Goal: Task Accomplishment & Management: Use online tool/utility

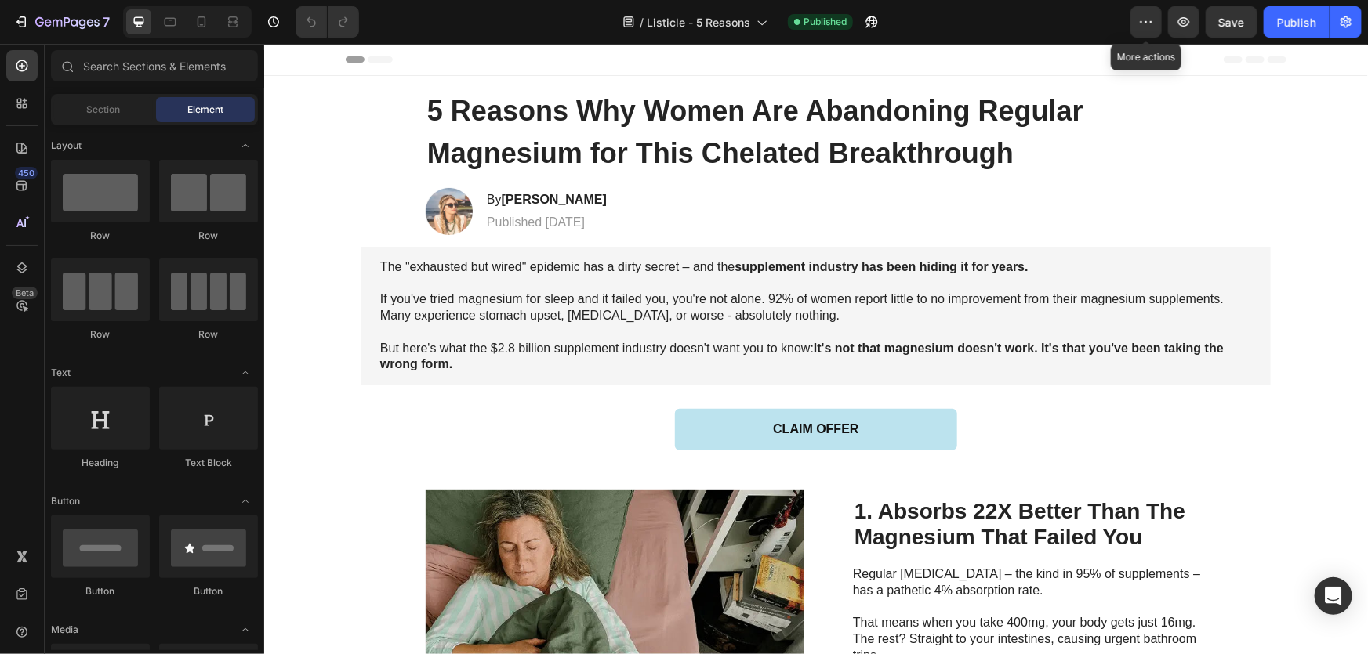
click at [1129, 20] on div "/ Listicle - 5 Reasons Published" at bounding box center [750, 21] width 759 height 31
click at [1135, 20] on button "button" at bounding box center [1145, 21] width 31 height 31
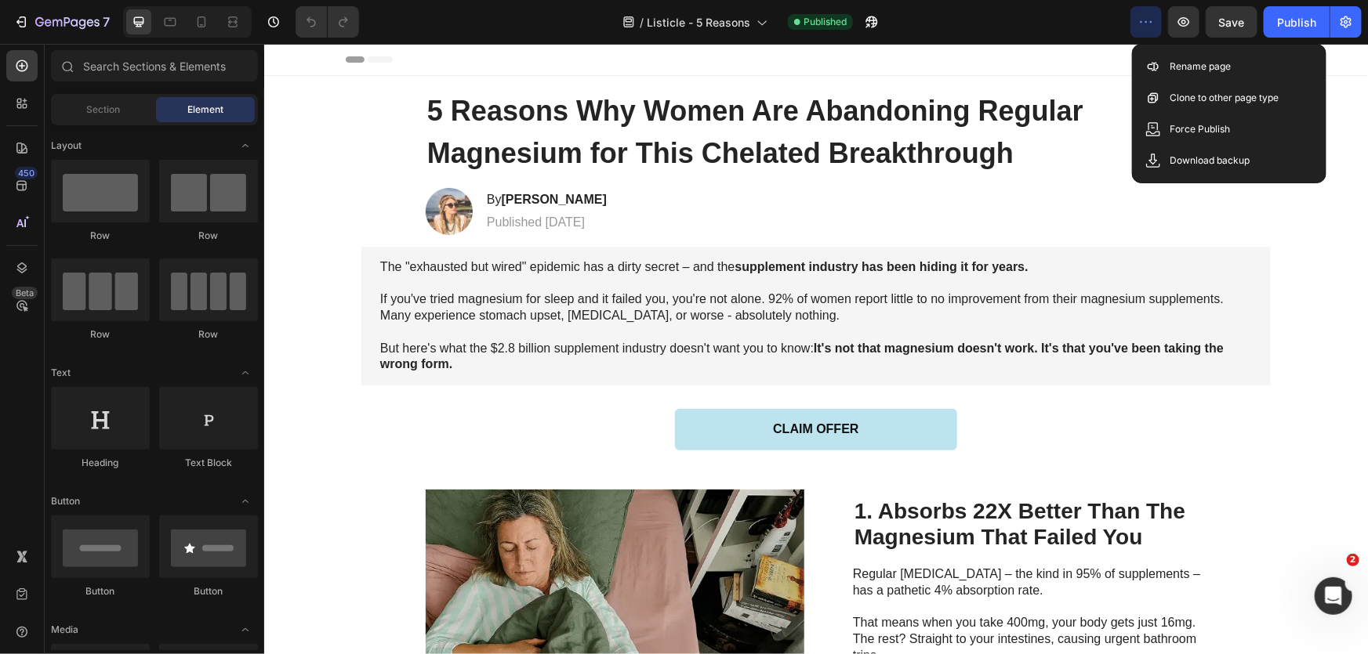
click at [768, 68] on div "Header" at bounding box center [815, 58] width 940 height 31
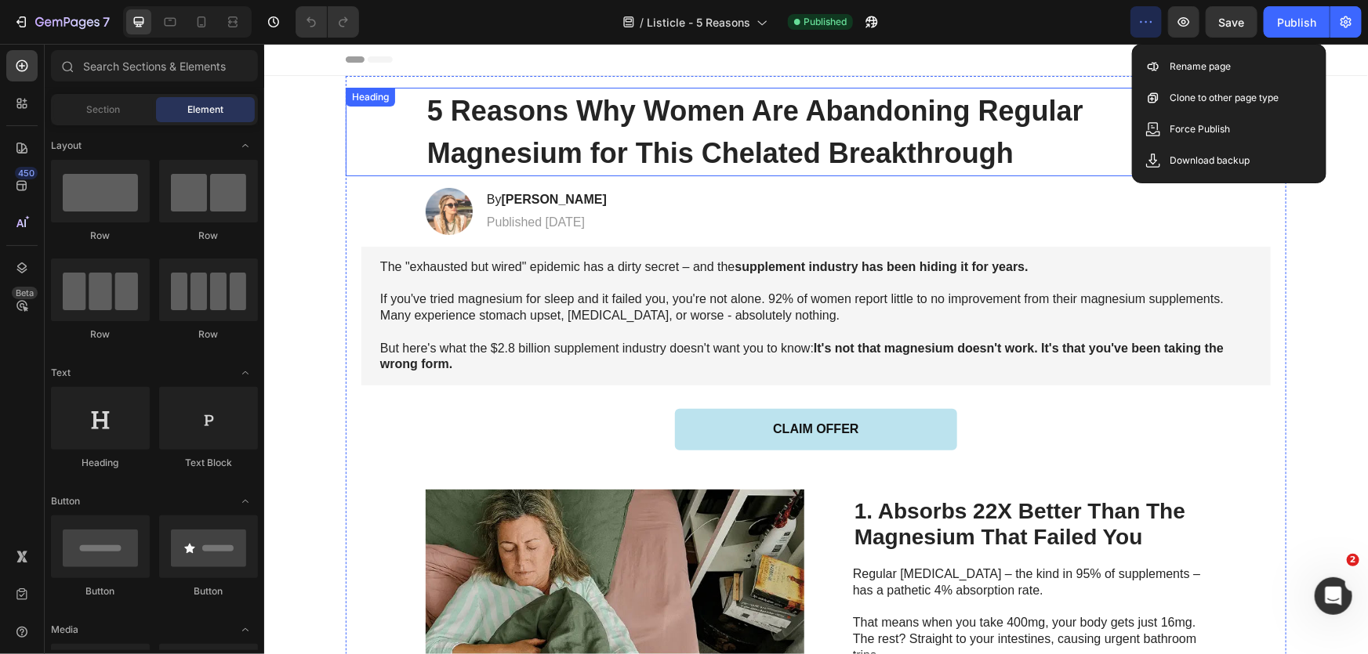
click at [524, 146] on strong "5 Reasons Why Women Are Abandoning Regular Magnesium for This Chelated Breakthr…" at bounding box center [754, 131] width 656 height 74
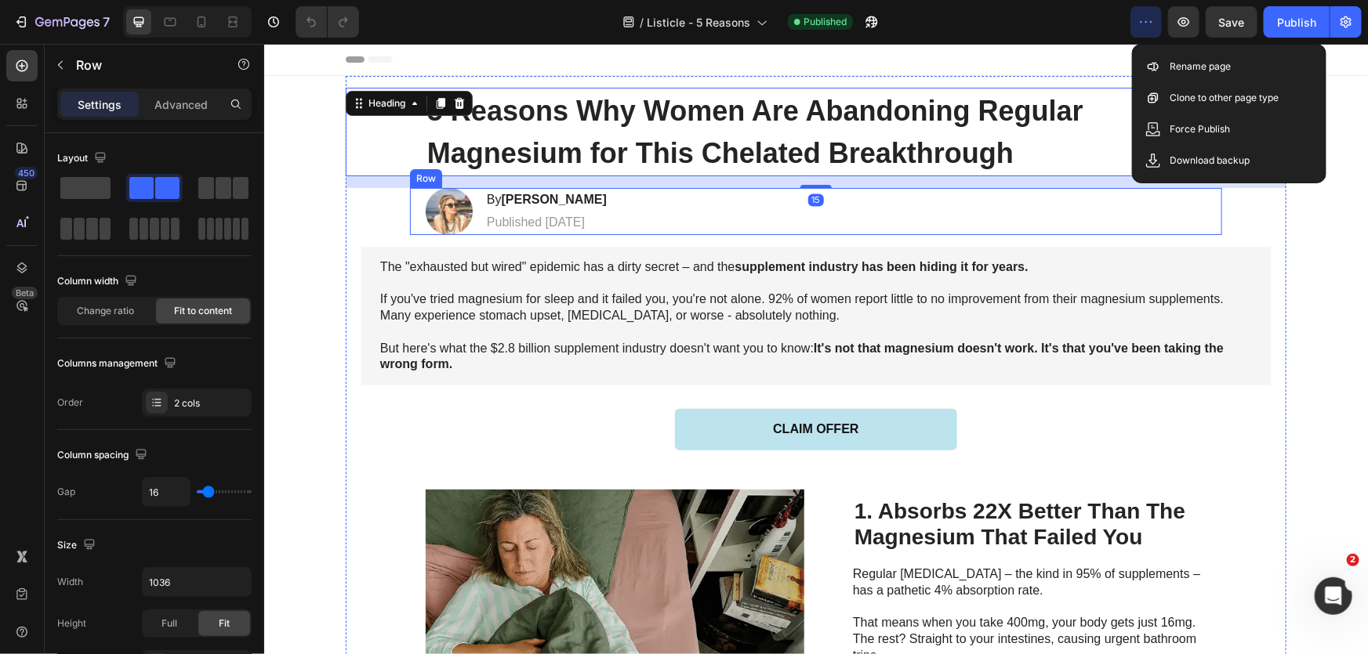
click at [632, 219] on div "Image By [PERSON_NAME] Heading Published [DATE] Text Block Row" at bounding box center [815, 210] width 812 height 47
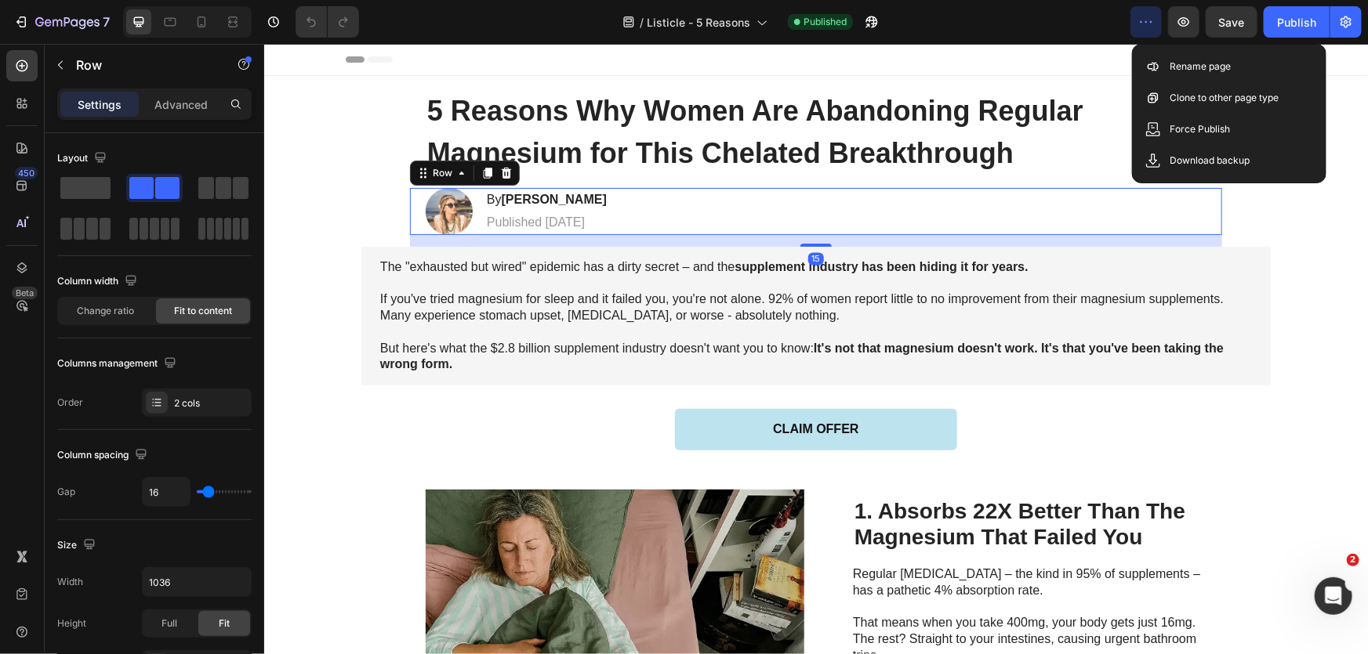
click at [689, 271] on p "The "exhausted but wired" epidemic has a dirty secret – and the supplement indu…" at bounding box center [814, 267] width 871 height 16
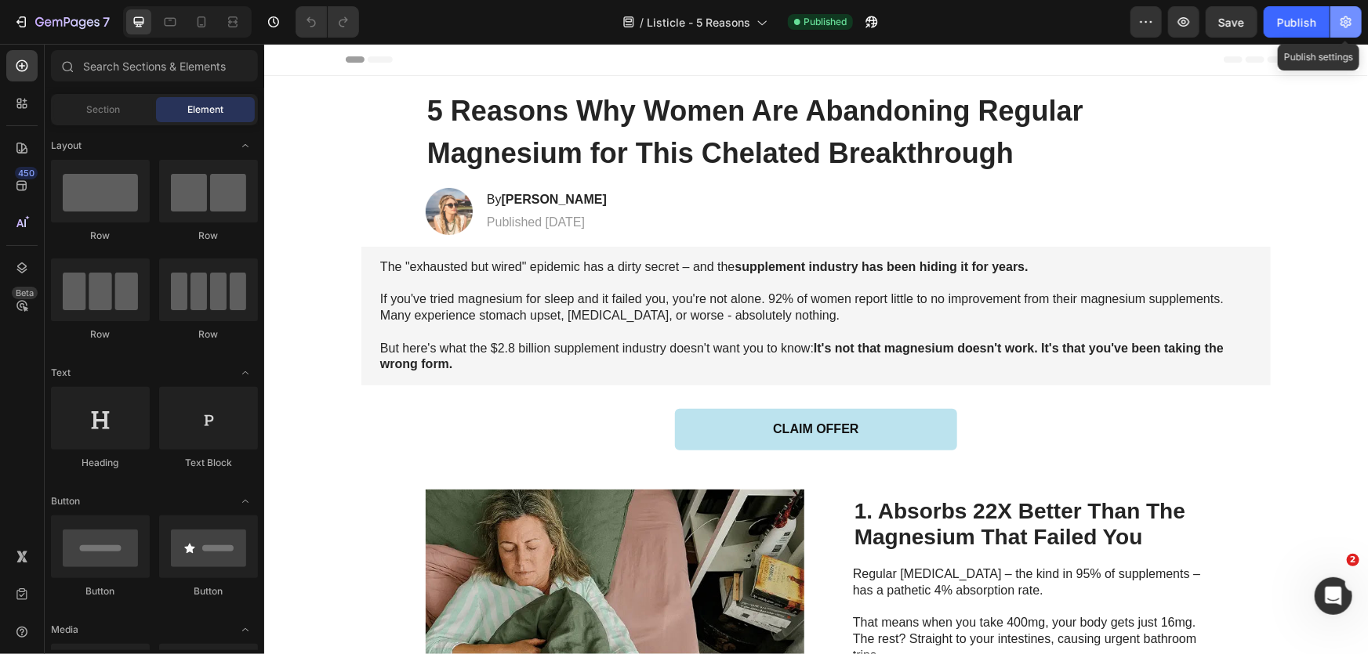
click at [1350, 27] on icon "button" at bounding box center [1346, 22] width 16 height 16
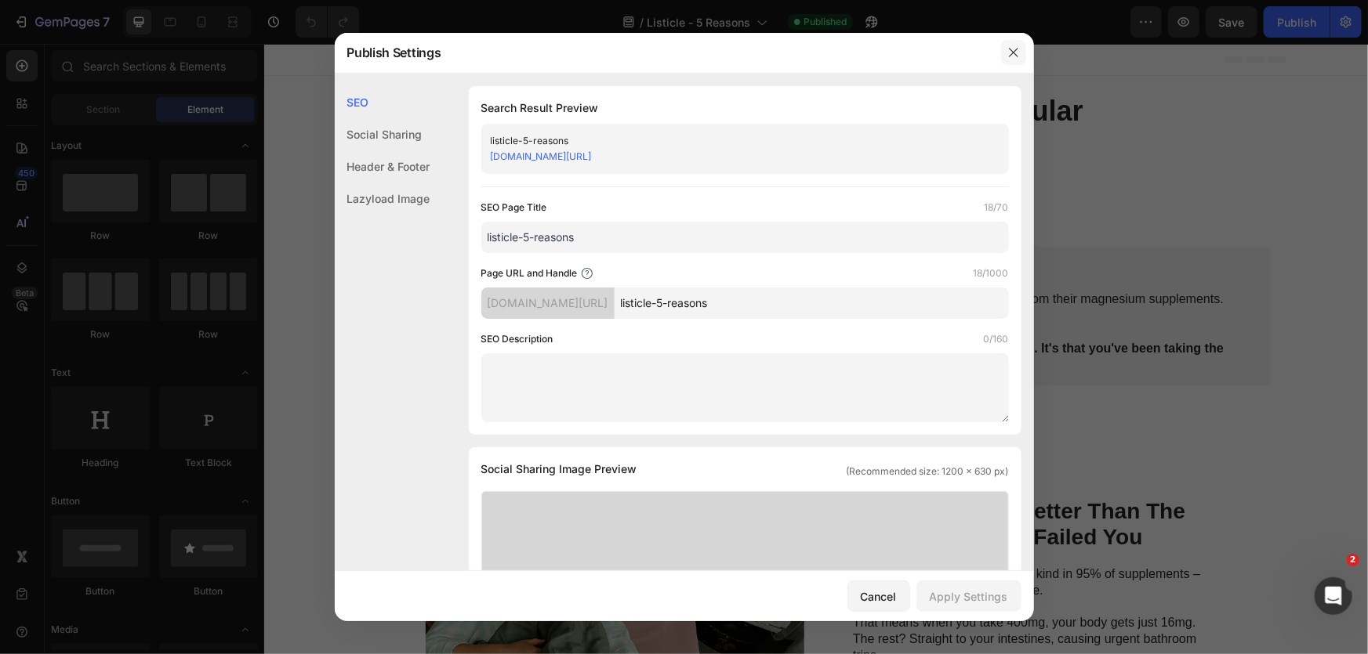
click at [1018, 54] on icon "button" at bounding box center [1013, 52] width 13 height 13
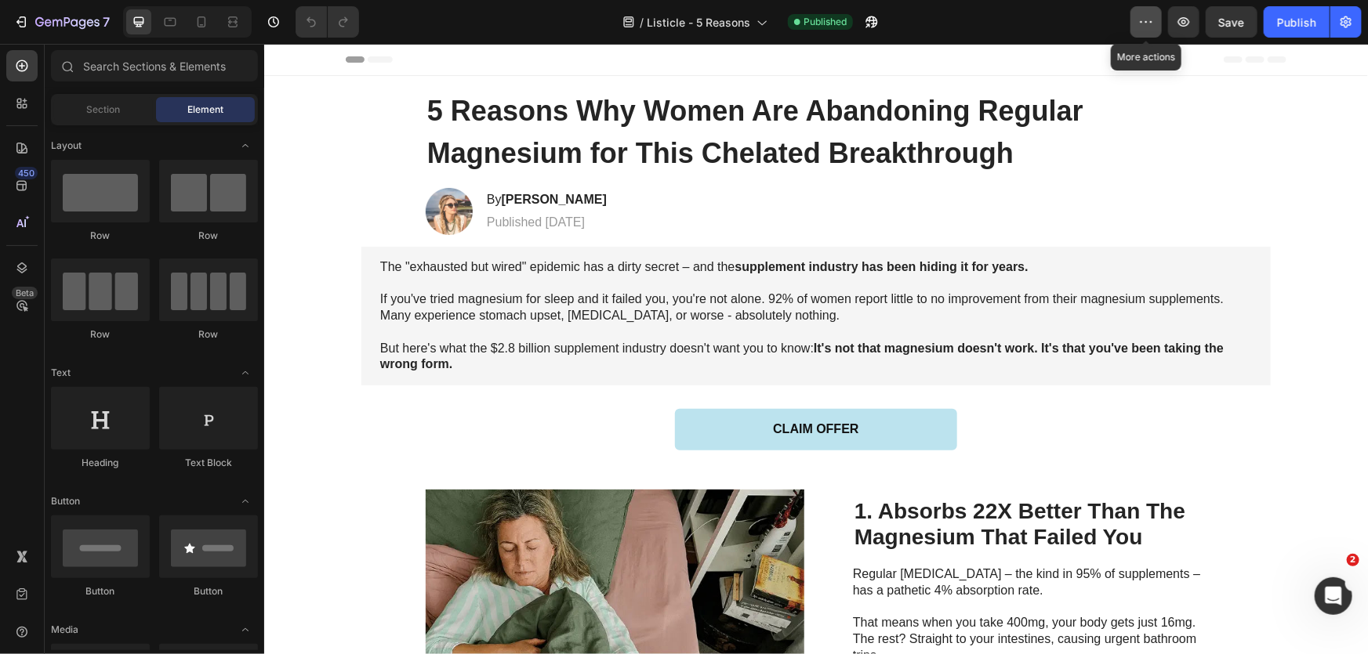
click at [1155, 28] on button "button" at bounding box center [1145, 21] width 31 height 31
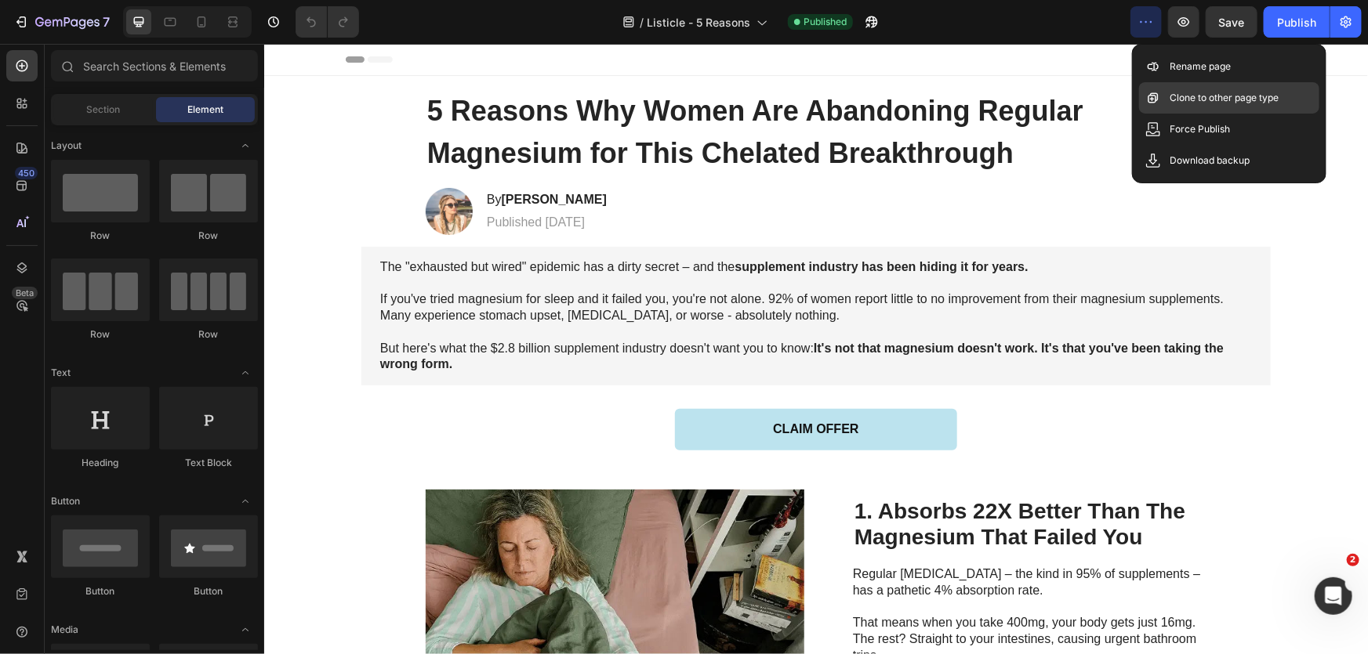
click at [1255, 99] on p "Clone to other page type" at bounding box center [1224, 98] width 109 height 16
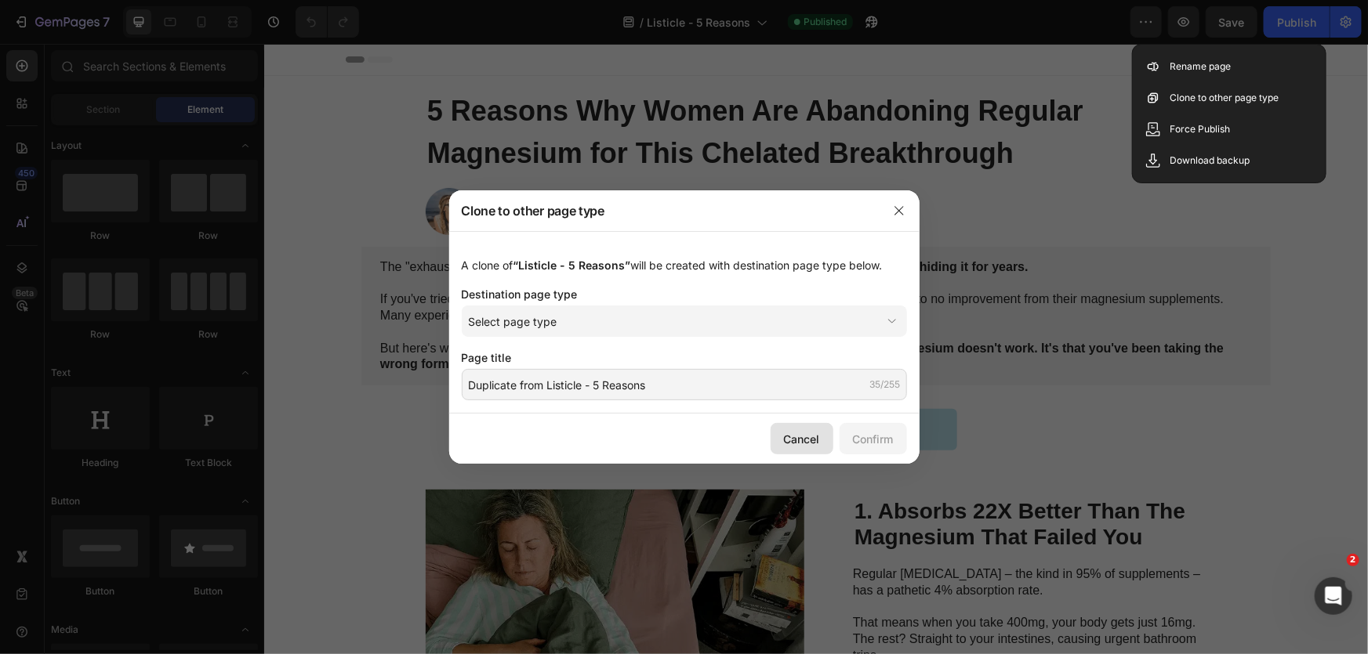
click at [805, 439] on div "Cancel" at bounding box center [802, 439] width 36 height 16
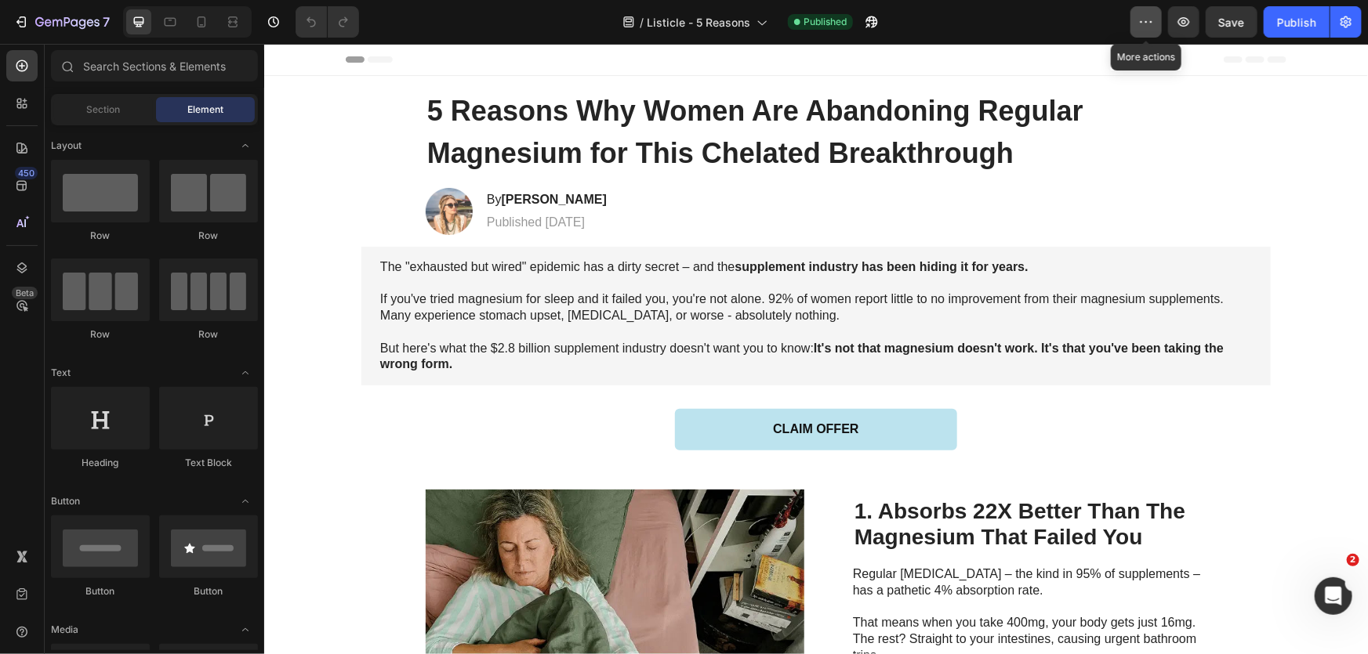
click at [1143, 10] on button "button" at bounding box center [1145, 21] width 31 height 31
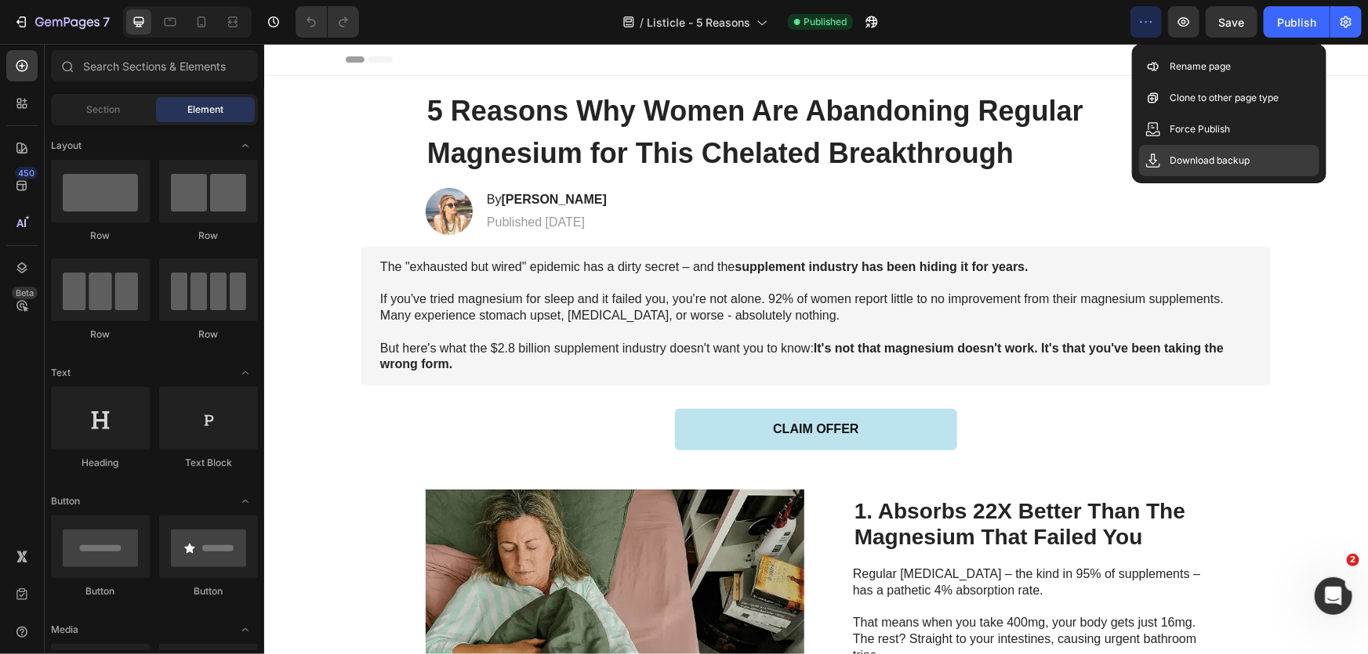
click at [1187, 161] on p "Download backup" at bounding box center [1210, 161] width 80 height 16
click at [20, 193] on icon at bounding box center [22, 186] width 16 height 16
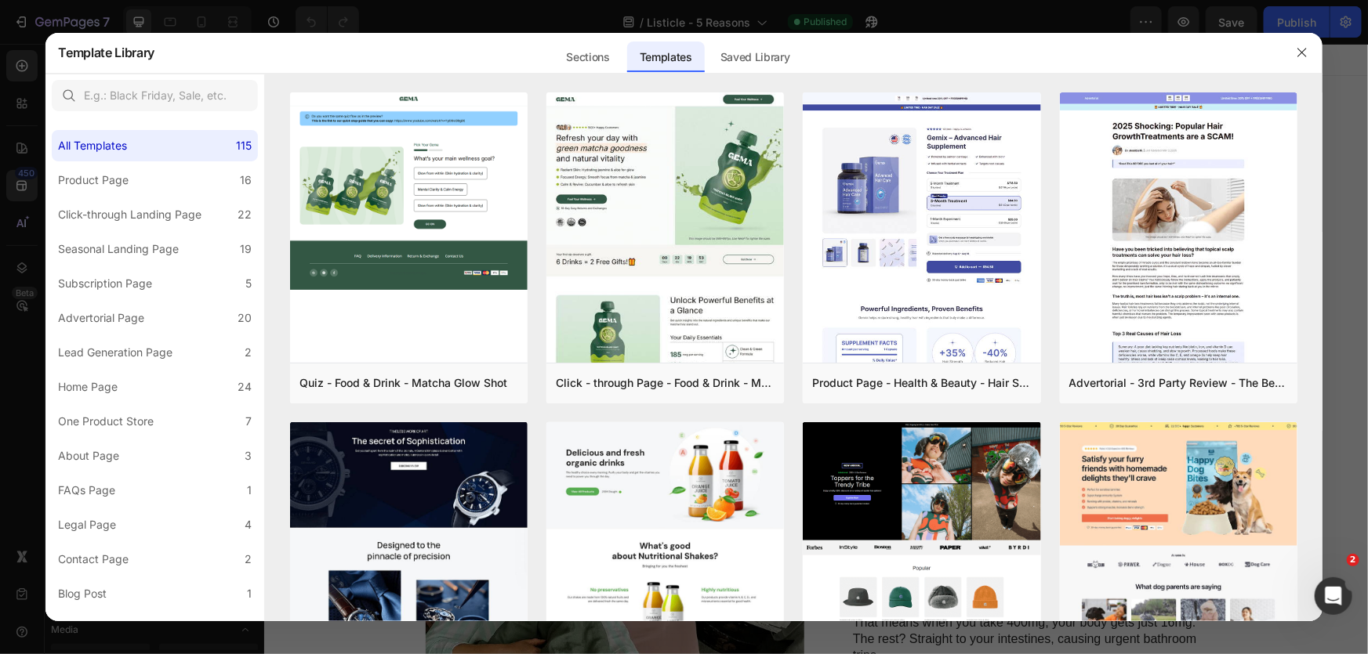
click at [27, 71] on div at bounding box center [684, 327] width 1368 height 654
